Goal: Entertainment & Leisure: Consume media (video, audio)

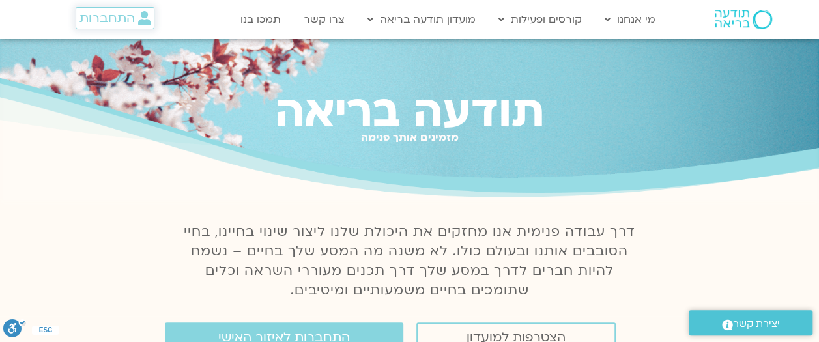
click at [113, 16] on span "התחברות" at bounding box center [107, 18] width 55 height 14
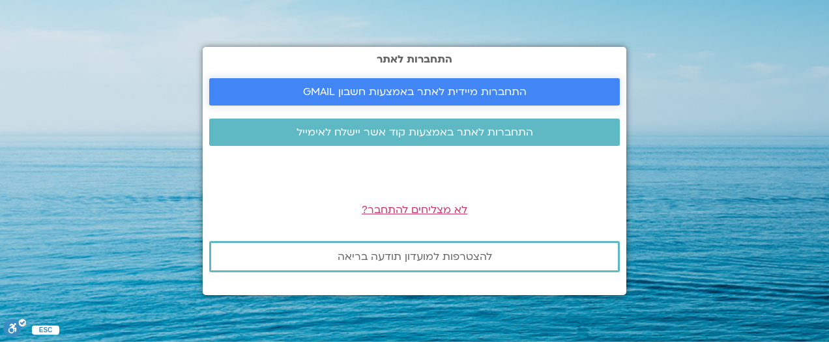
click at [347, 84] on link "התחברות מיידית לאתר באמצעות חשבון GMAIL" at bounding box center [414, 91] width 411 height 27
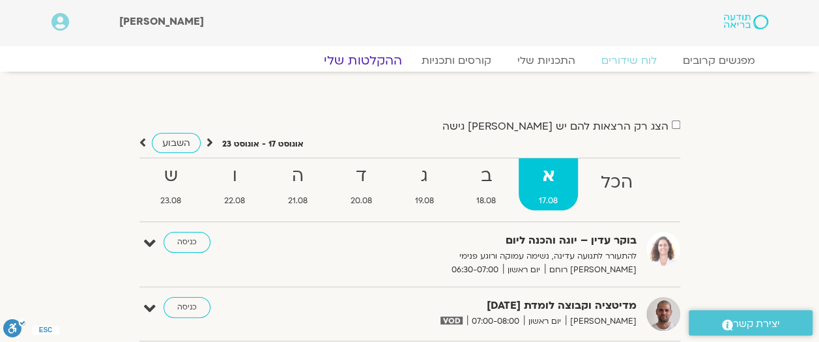
click at [371, 66] on link "ההקלטות שלי" at bounding box center [362, 61] width 109 height 16
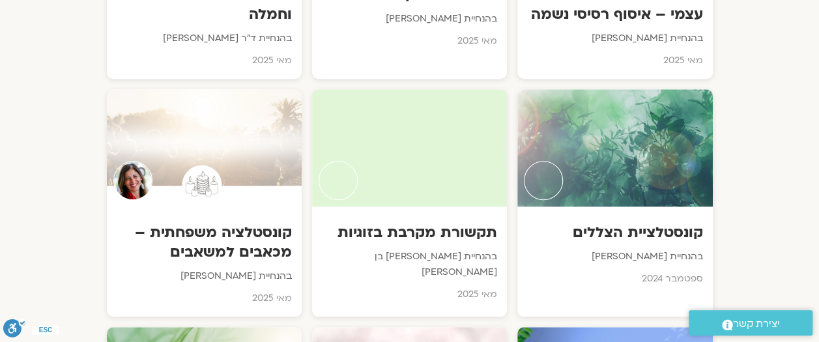
scroll to position [2962, 0]
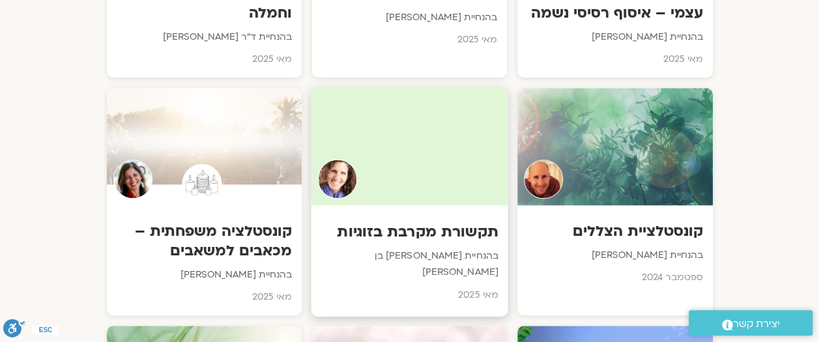
click at [441, 222] on h3 "תקשורת מקרבת בזוגיות" at bounding box center [409, 232] width 177 height 20
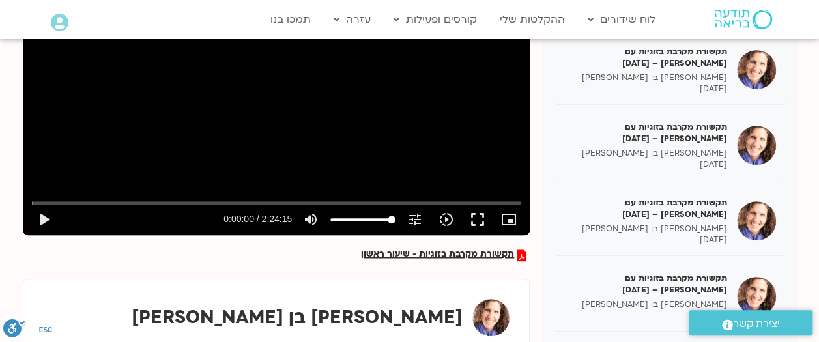
scroll to position [259, 0]
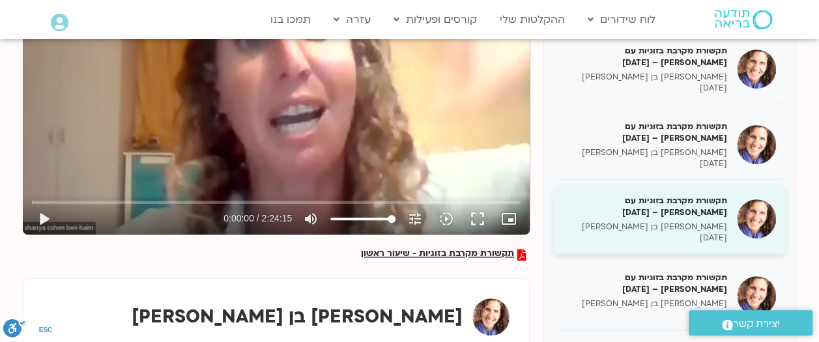
click at [689, 209] on h5 "תקשורת מקרבת בזוגיות עם שאנייה – 10/06/25" at bounding box center [645, 206] width 164 height 23
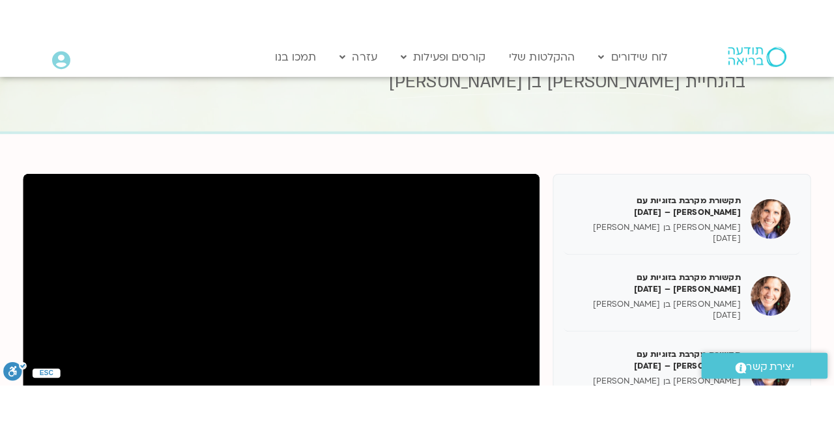
scroll to position [259, 0]
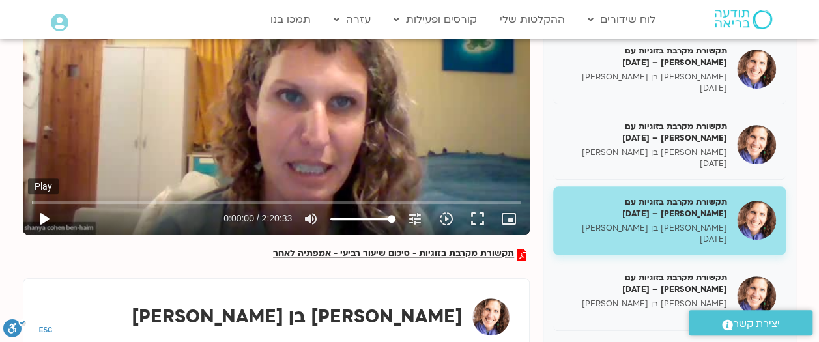
click at [40, 220] on button "play_arrow" at bounding box center [43, 218] width 31 height 31
click at [481, 220] on button "fullscreen" at bounding box center [477, 218] width 31 height 31
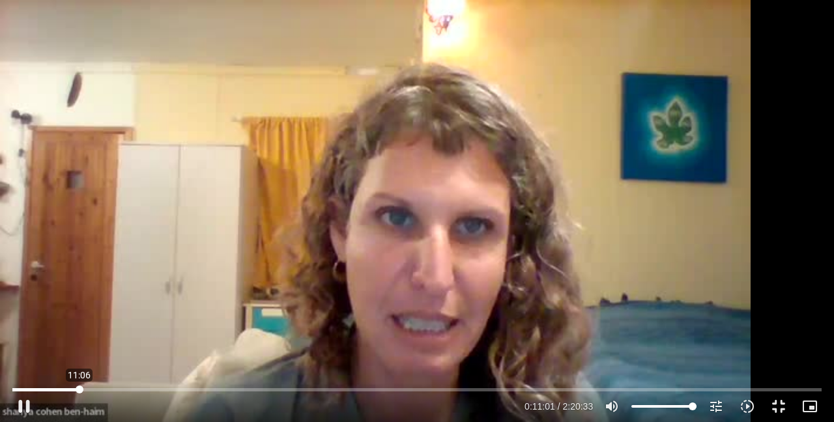
drag, startPoint x: 35, startPoint y: 390, endPoint x: 80, endPoint y: 387, distance: 45.1
click at [80, 341] on input "Seek" at bounding box center [416, 390] width 809 height 8
click at [27, 341] on button "pause" at bounding box center [23, 406] width 31 height 31
type input "1490.952306"
